Goal: Task Accomplishment & Management: Complete application form

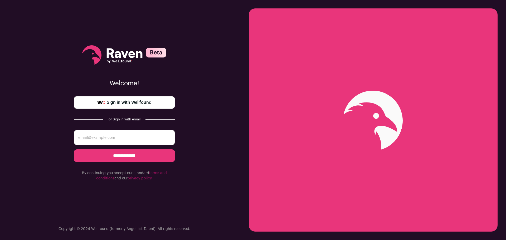
click at [123, 103] on span "Sign in with Wellfound" at bounding box center [129, 102] width 45 height 6
click at [116, 133] on input "email" at bounding box center [124, 137] width 101 height 15
type input "[EMAIL_ADDRESS][DOMAIN_NAME]"
click at [74, 149] on input "**********" at bounding box center [124, 155] width 101 height 13
click at [147, 137] on input "email" at bounding box center [124, 137] width 101 height 15
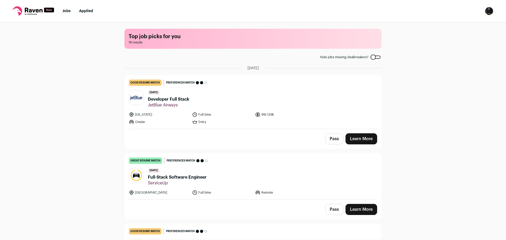
click at [219, 96] on header "3 days ago Developer Full Stack JetBlue Airways" at bounding box center [253, 99] width 248 height 18
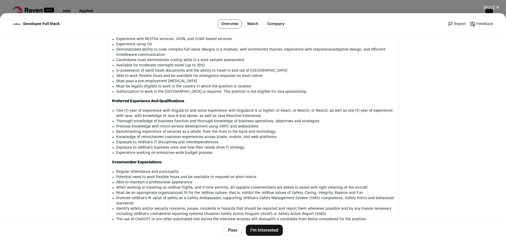
scroll to position [448, 0]
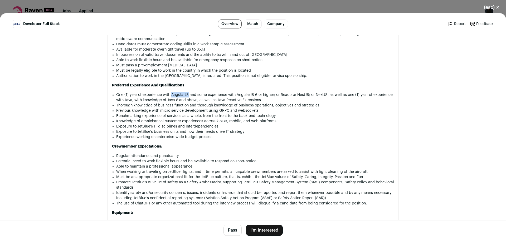
drag, startPoint x: 185, startPoint y: 95, endPoint x: 170, endPoint y: 96, distance: 15.6
click at [170, 96] on li "One (1) year of experience with AngularJS and some experience with AngularJS 6 …" at bounding box center [255, 97] width 278 height 11
copy li "AngularJS"
click at [217, 89] on div "Position Summary The Developer Full Stack performs development, testing and doc…" at bounding box center [253, 77] width 282 height 450
drag, startPoint x: 226, startPoint y: 113, endPoint x: 216, endPoint y: 112, distance: 9.5
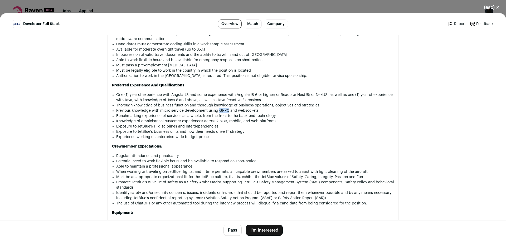
click at [216, 112] on li "Previous knowledge with micro service development using GRPC and websockets" at bounding box center [255, 110] width 278 height 5
copy li "GRPC"
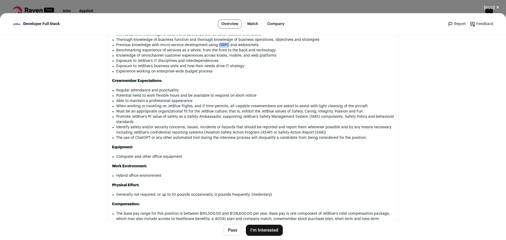
scroll to position [527, 0]
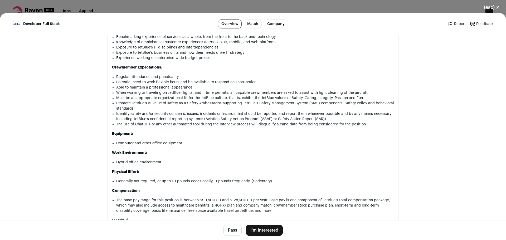
click at [248, 227] on button "I'm Interested" at bounding box center [264, 230] width 37 height 11
click at [0, 0] on div "JetBlue Airways Developer Full Stack Before you apply, maximize your resume Inc…" at bounding box center [0, 0] width 0 height 0
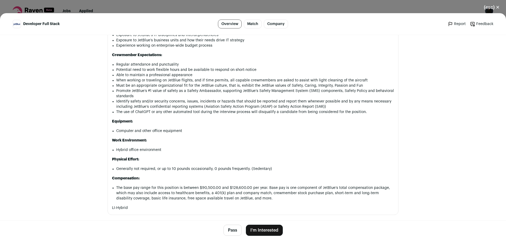
click at [255, 232] on button "I'm Interested" at bounding box center [264, 230] width 37 height 11
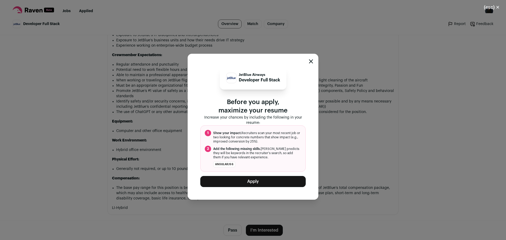
click at [252, 185] on button "Apply" at bounding box center [252, 181] width 105 height 11
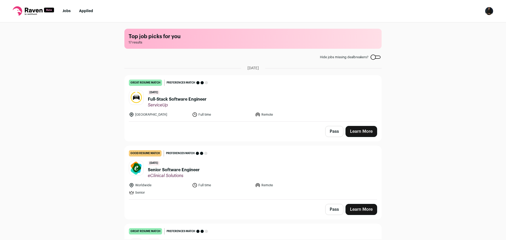
click at [62, 14] on nav "Jobs Applied Settings Notifications Preferences Resume FAQs Logout" at bounding box center [253, 11] width 506 height 22
click at [66, 12] on link "Jobs" at bounding box center [66, 11] width 8 height 4
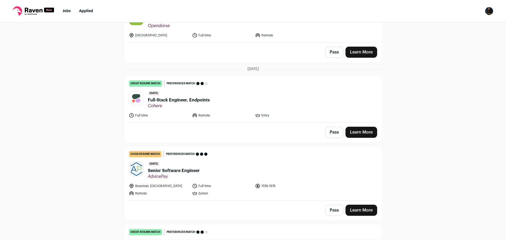
scroll to position [501, 0]
